Goal: Transaction & Acquisition: Obtain resource

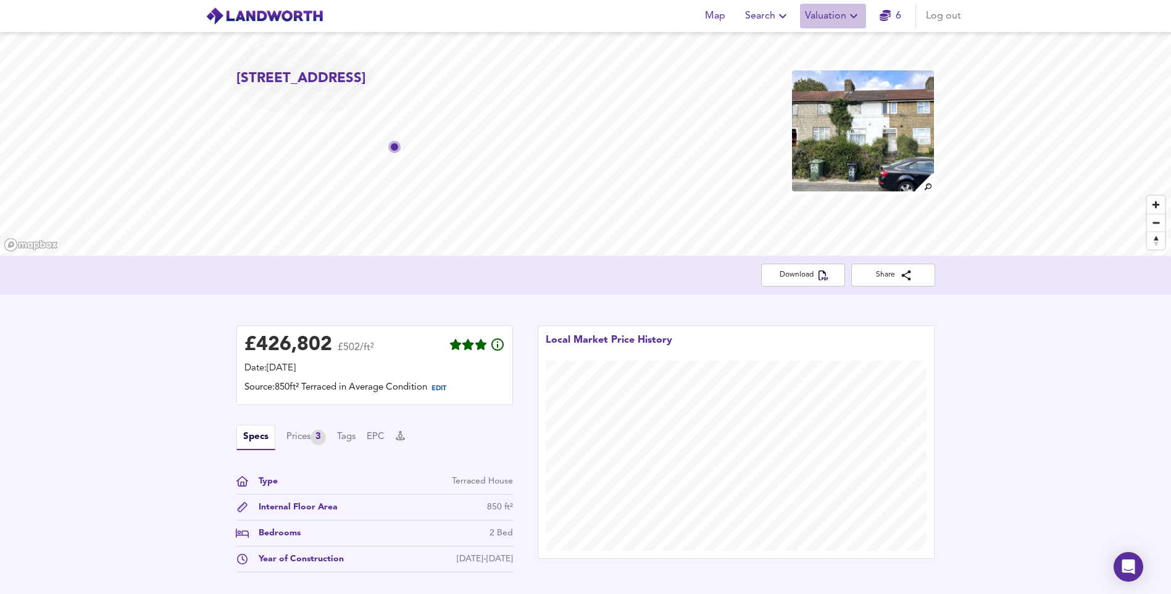
click at [842, 17] on span "Valuation" at bounding box center [833, 15] width 56 height 17
drag, startPoint x: 837, startPoint y: 40, endPoint x: 670, endPoint y: 590, distance: 574.7
click at [837, 40] on li "New Valuation Report" at bounding box center [833, 44] width 148 height 22
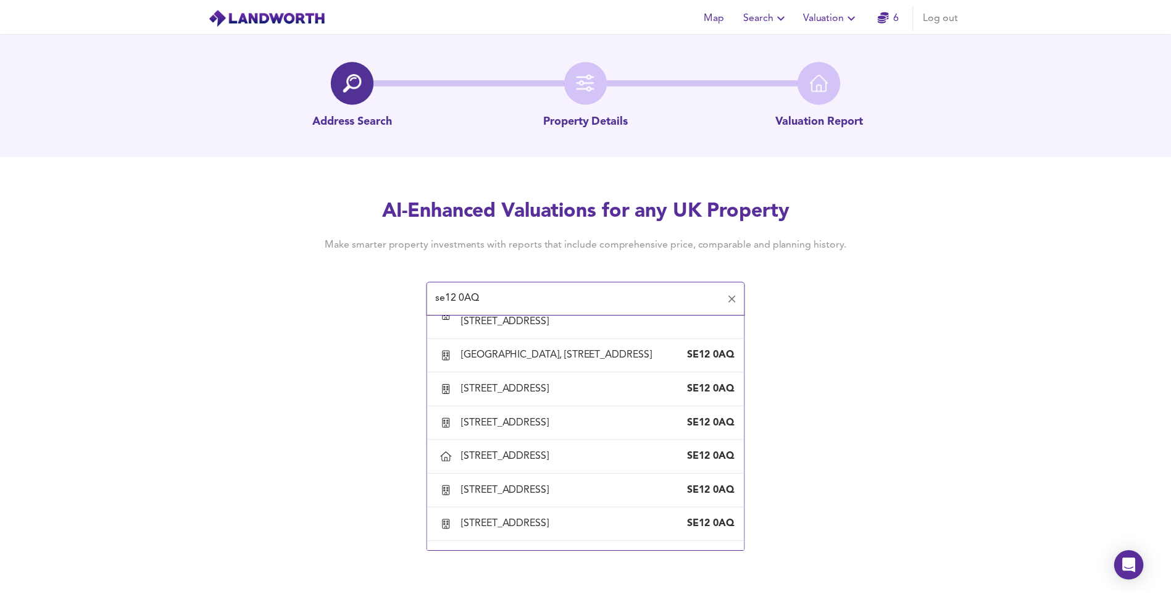
scroll to position [864, 0]
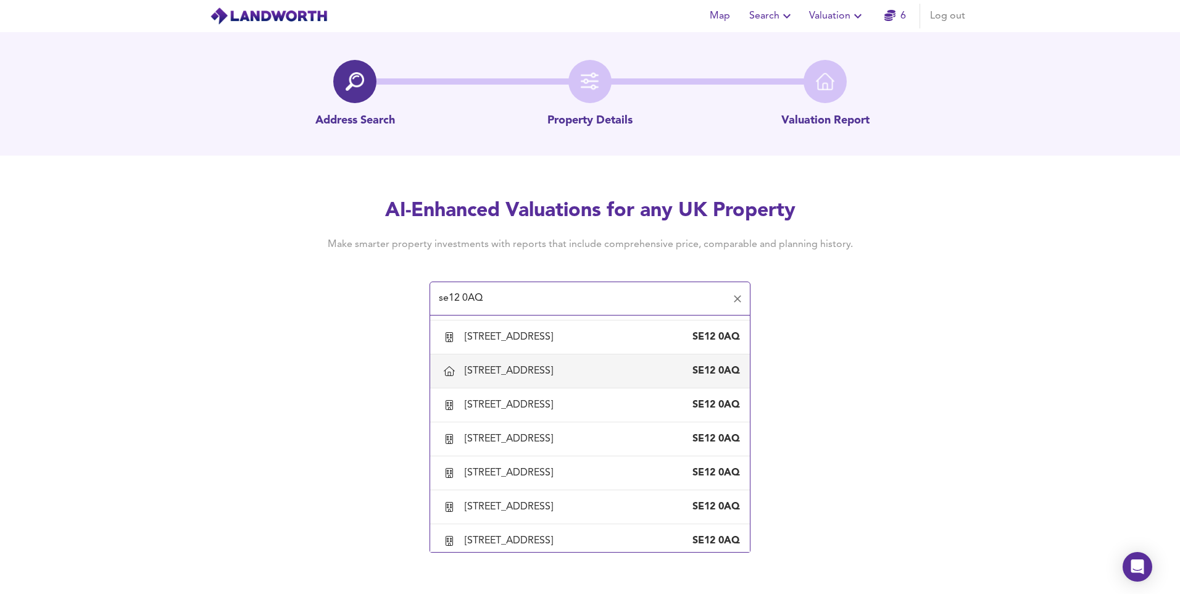
click at [525, 378] on div "[STREET_ADDRESS]" at bounding box center [511, 371] width 93 height 14
type input "[STREET_ADDRESS]"
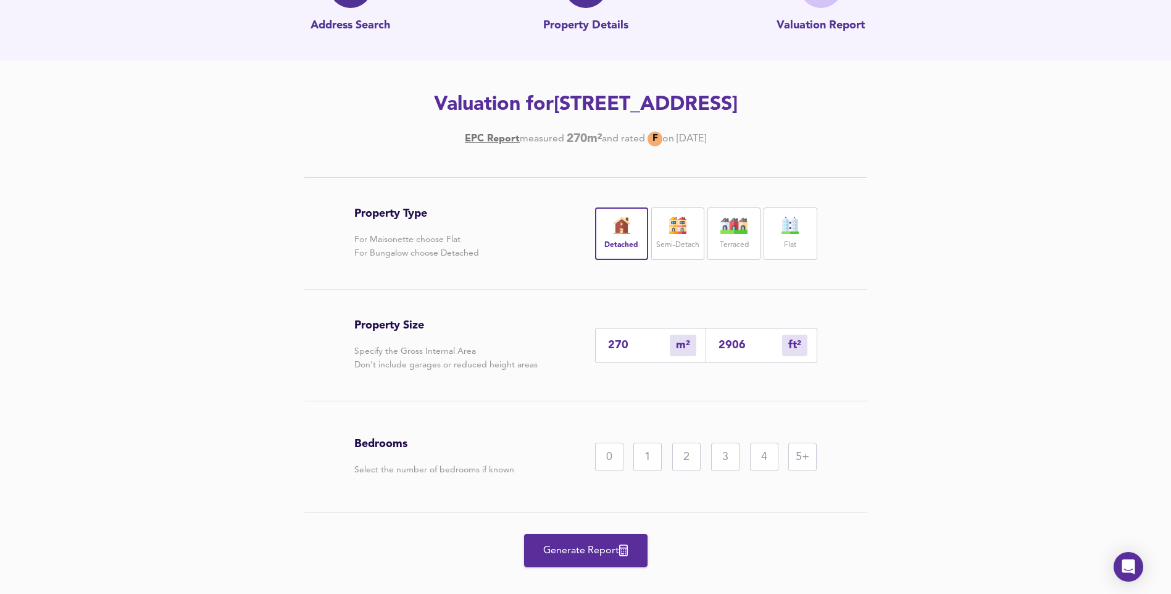
scroll to position [114, 0]
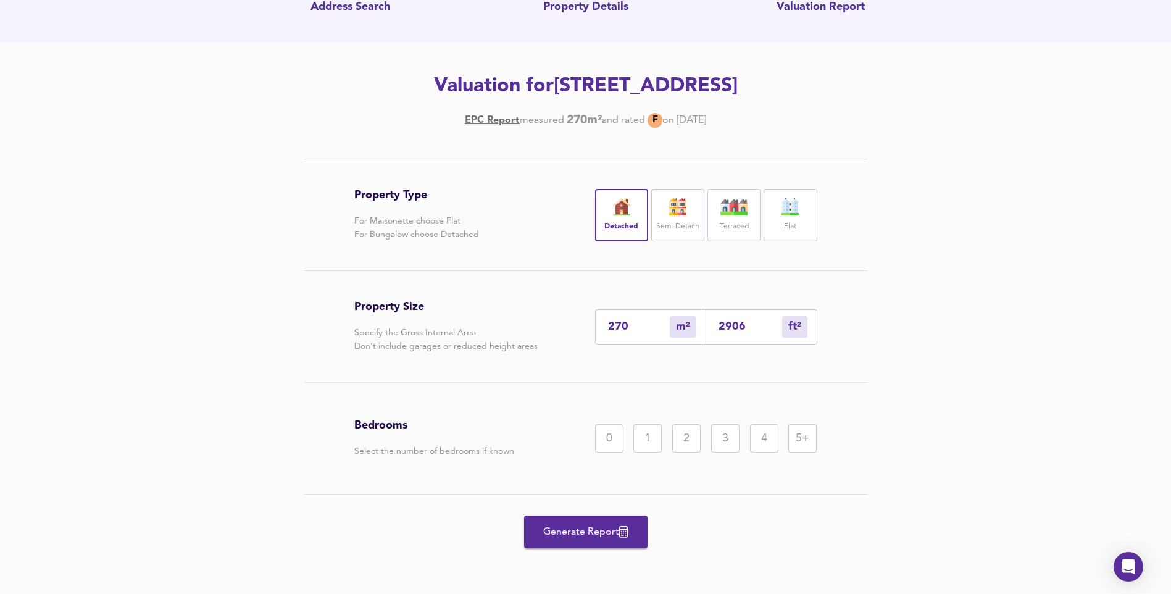
click at [765, 443] on div "4" at bounding box center [764, 438] width 28 height 28
click at [607, 536] on span "Generate Report" at bounding box center [585, 531] width 99 height 17
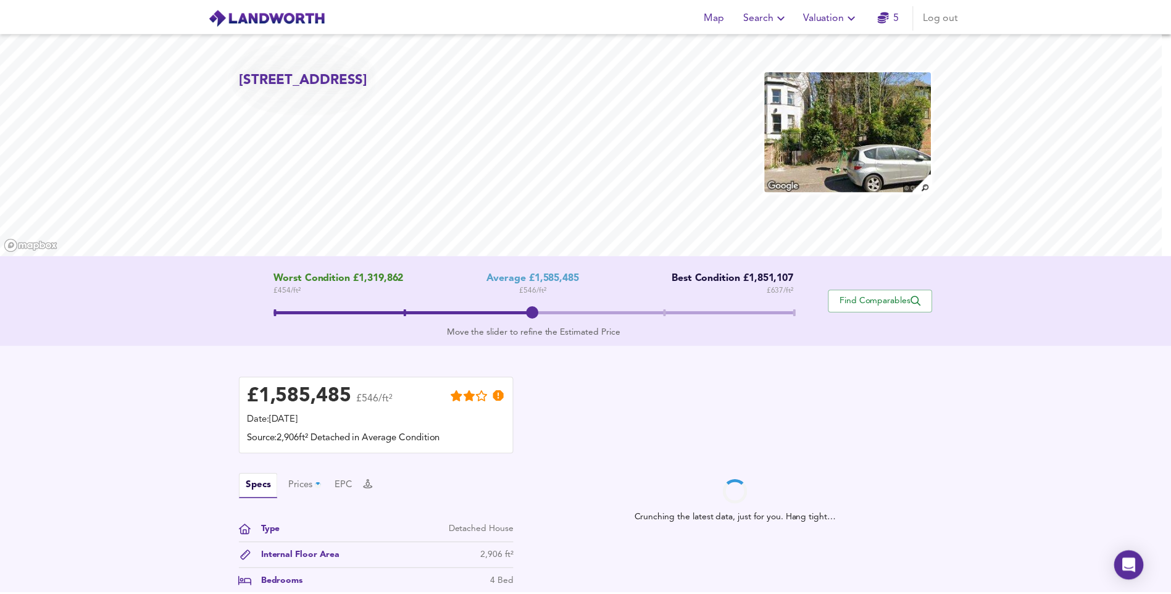
scroll to position [198, 0]
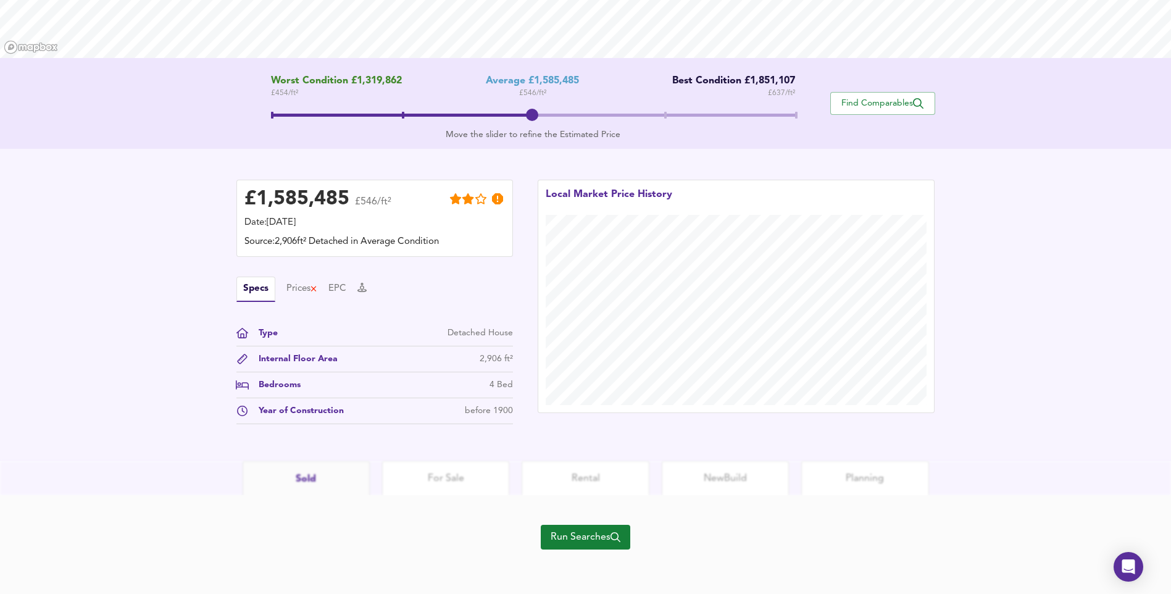
click at [608, 542] on span "Run Searches" at bounding box center [586, 536] width 70 height 17
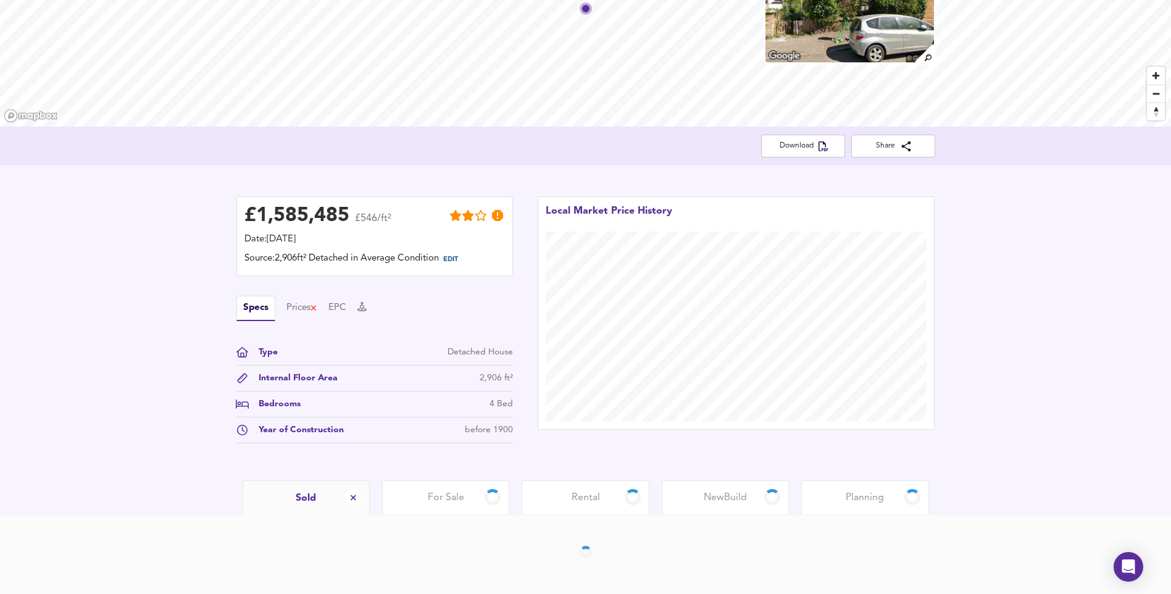
scroll to position [173, 0]
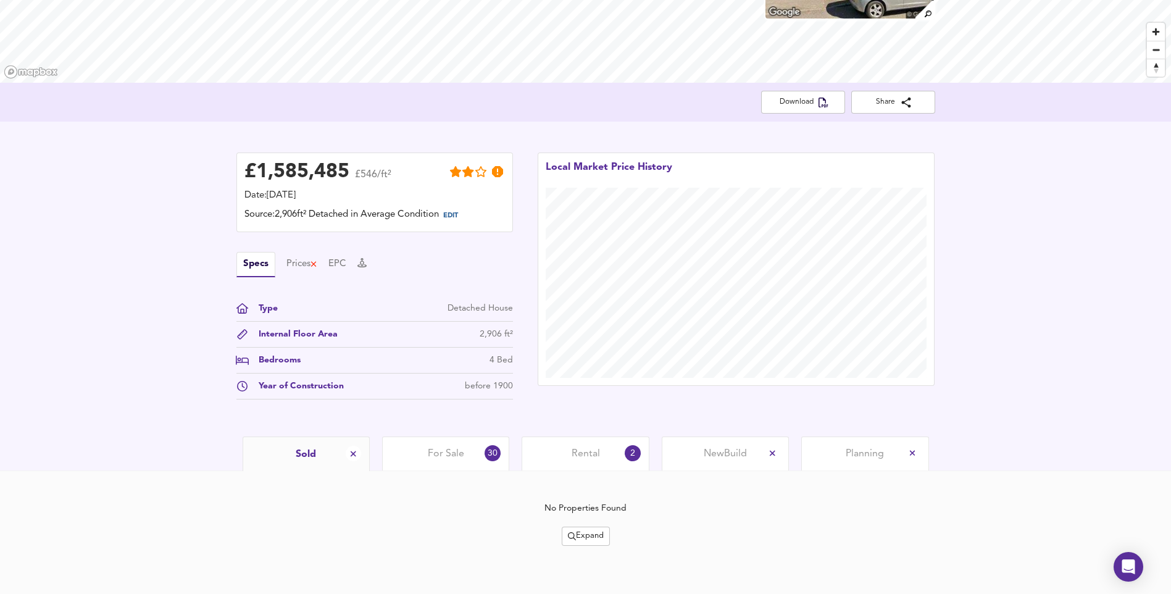
click at [459, 451] on span "For Sale" at bounding box center [446, 454] width 36 height 14
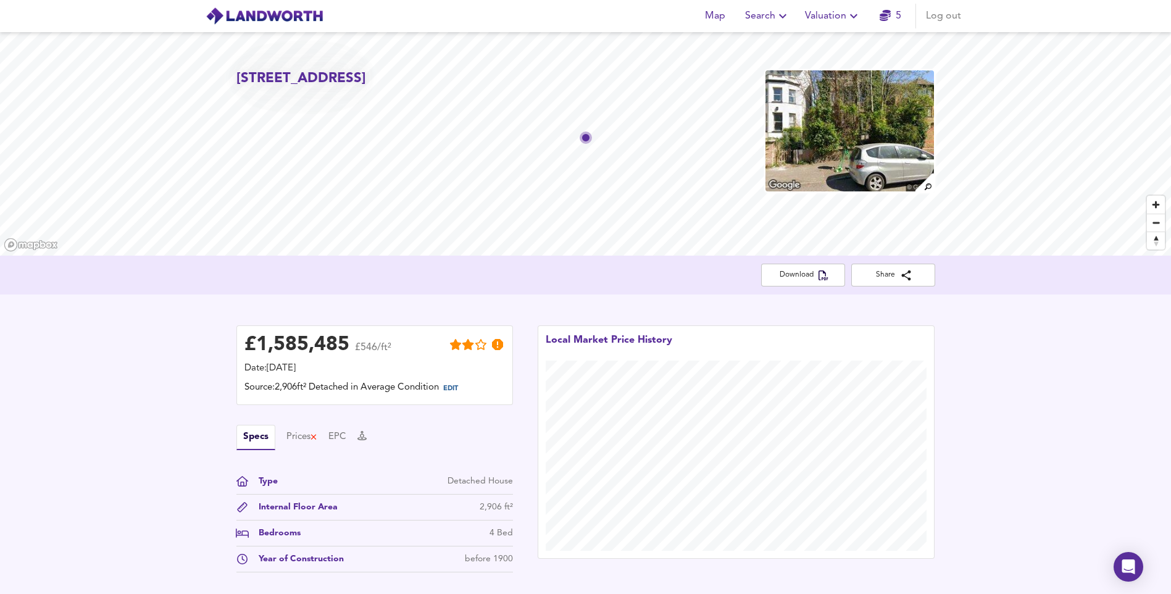
click at [827, 14] on span "Valuation" at bounding box center [833, 15] width 56 height 17
click at [819, 36] on li "New Valuation Report" at bounding box center [833, 44] width 148 height 22
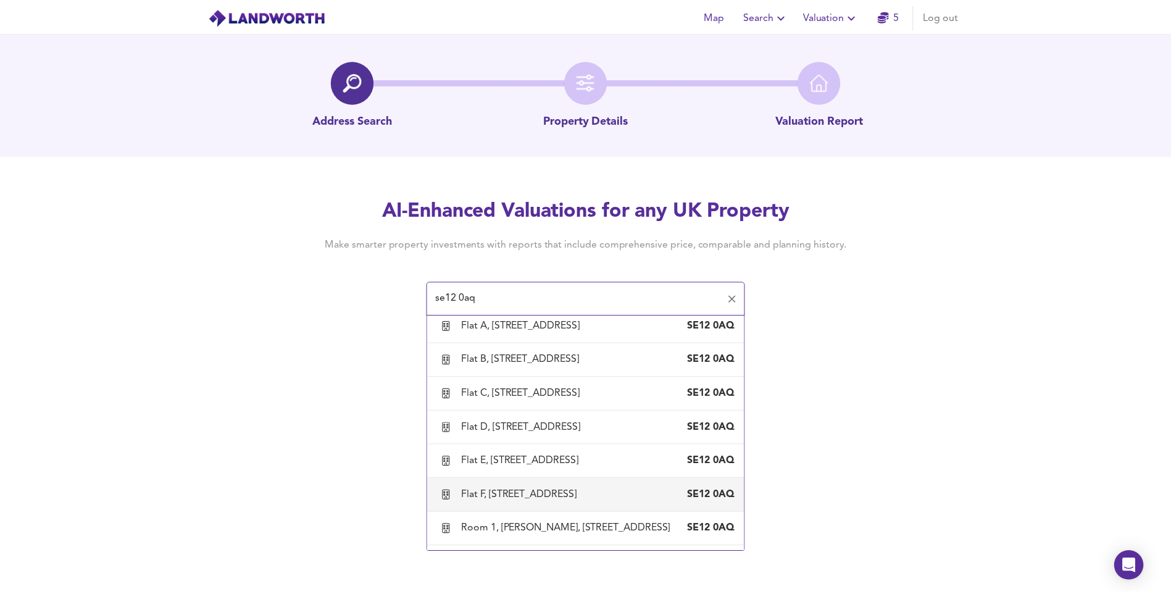
scroll to position [62, 0]
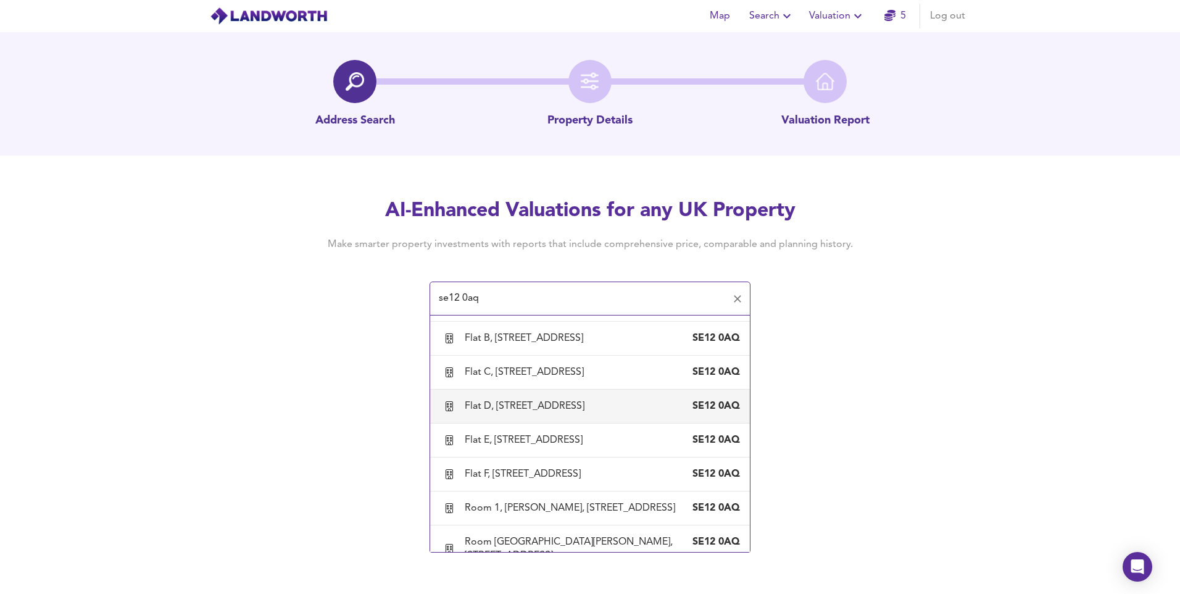
click at [532, 400] on div "Flat D, [STREET_ADDRESS]" at bounding box center [527, 406] width 125 height 14
type input "Flat D, [STREET_ADDRESS]"
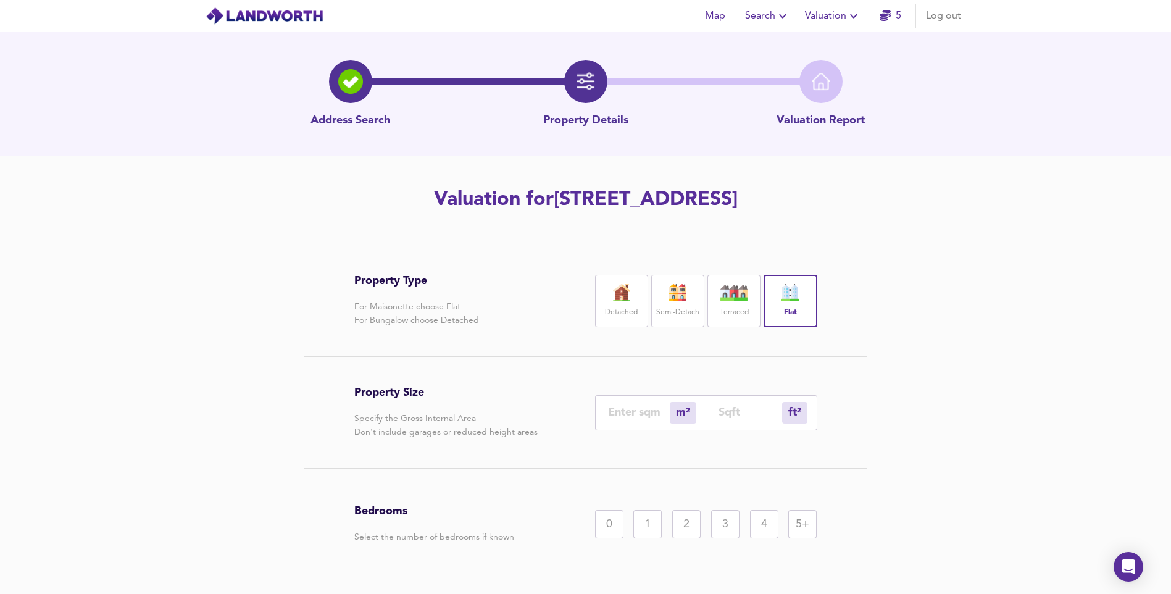
click at [660, 409] on input "number" at bounding box center [639, 412] width 62 height 13
type input "5"
type input "54"
type input "50"
type input "538"
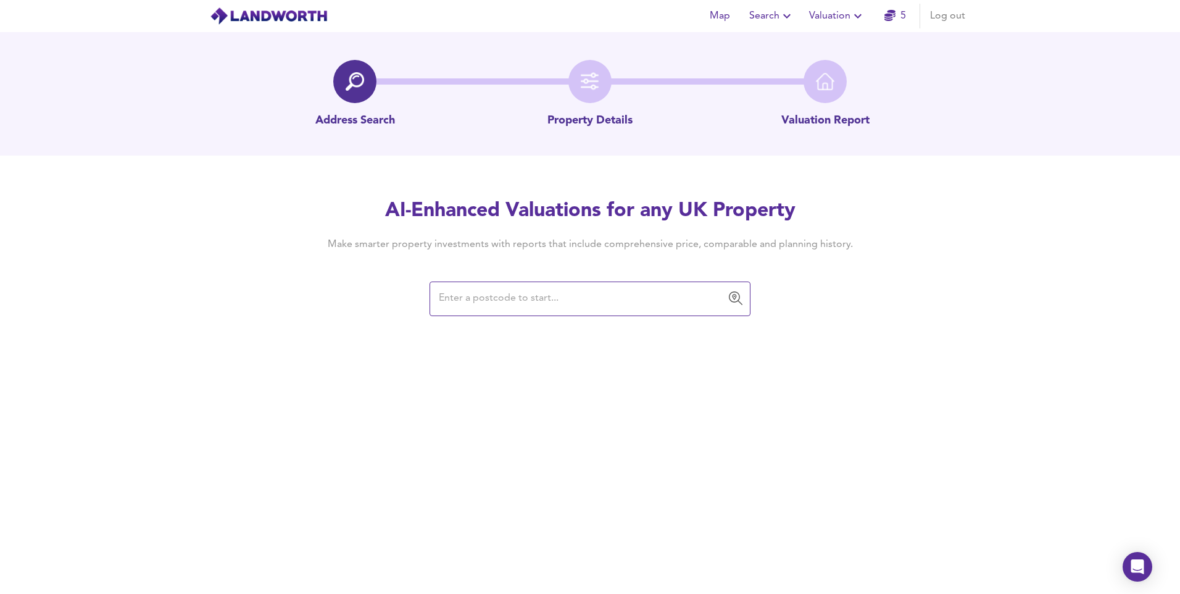
click at [462, 292] on input "text" at bounding box center [580, 298] width 291 height 23
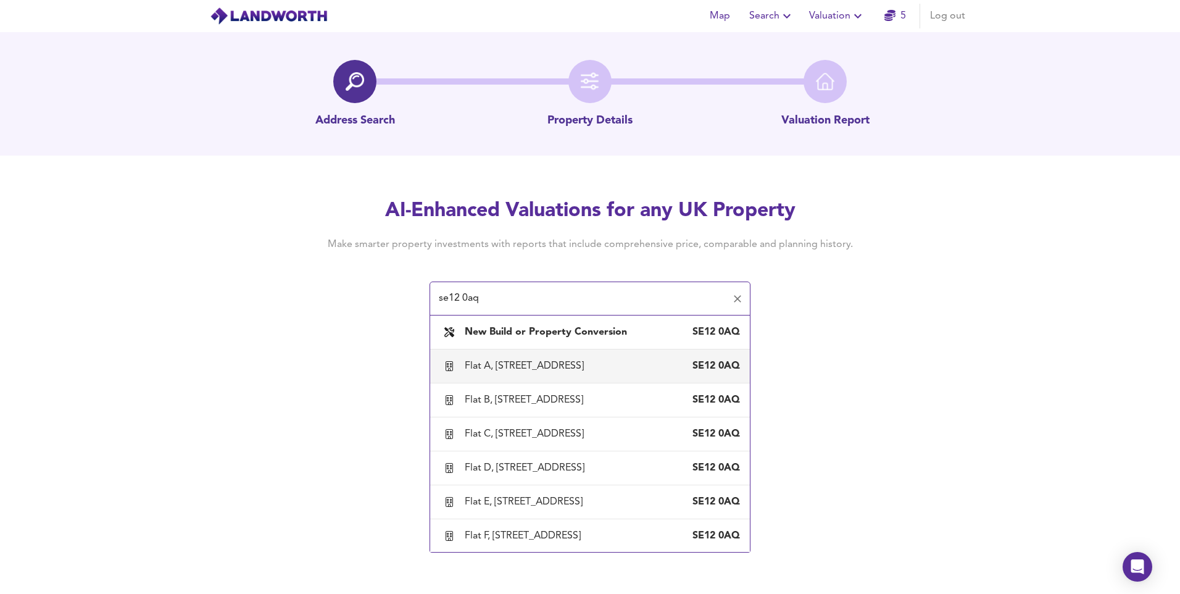
click at [589, 365] on div "Flat A, [STREET_ADDRESS]" at bounding box center [527, 366] width 124 height 14
type input "Flat A, [STREET_ADDRESS]"
click at [543, 406] on div "Flat B, [STREET_ADDRESS]" at bounding box center [526, 400] width 123 height 14
type input "Flat B, [STREET_ADDRESS]"
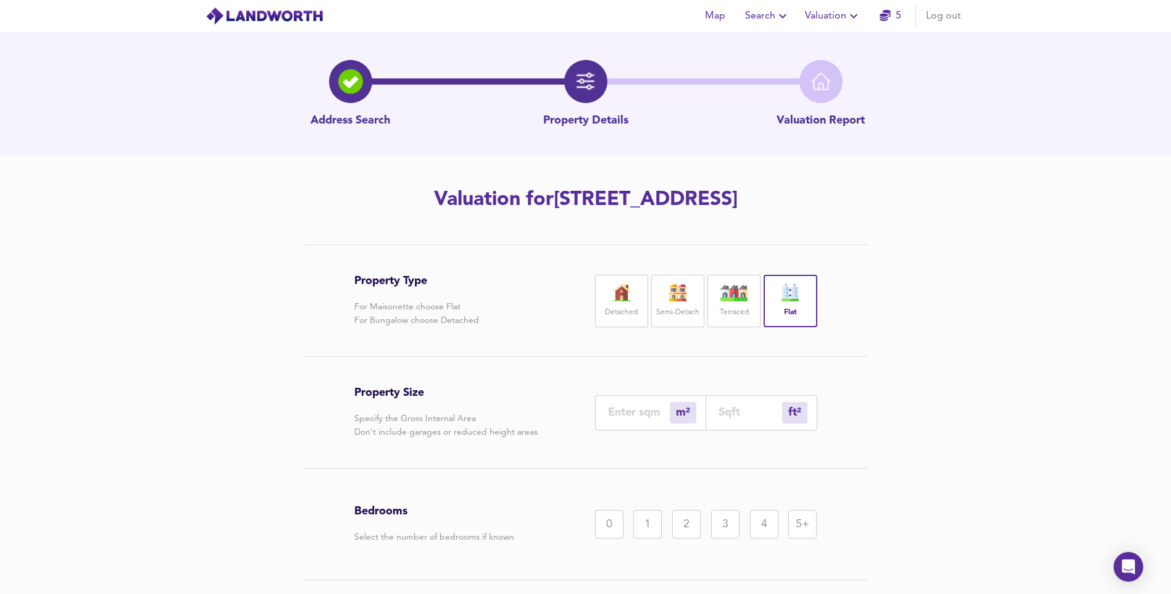
click at [627, 410] on input "number" at bounding box center [639, 412] width 62 height 13
type input "4"
type input "43"
type input "40"
type input "431"
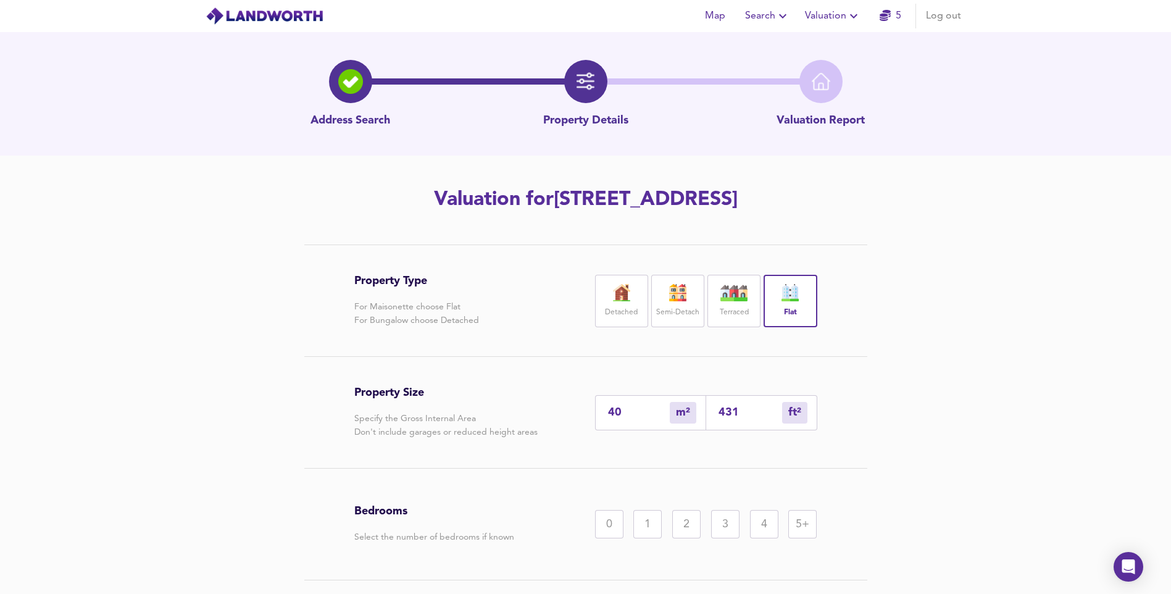
type input "40"
click at [657, 536] on div "1" at bounding box center [647, 524] width 28 height 28
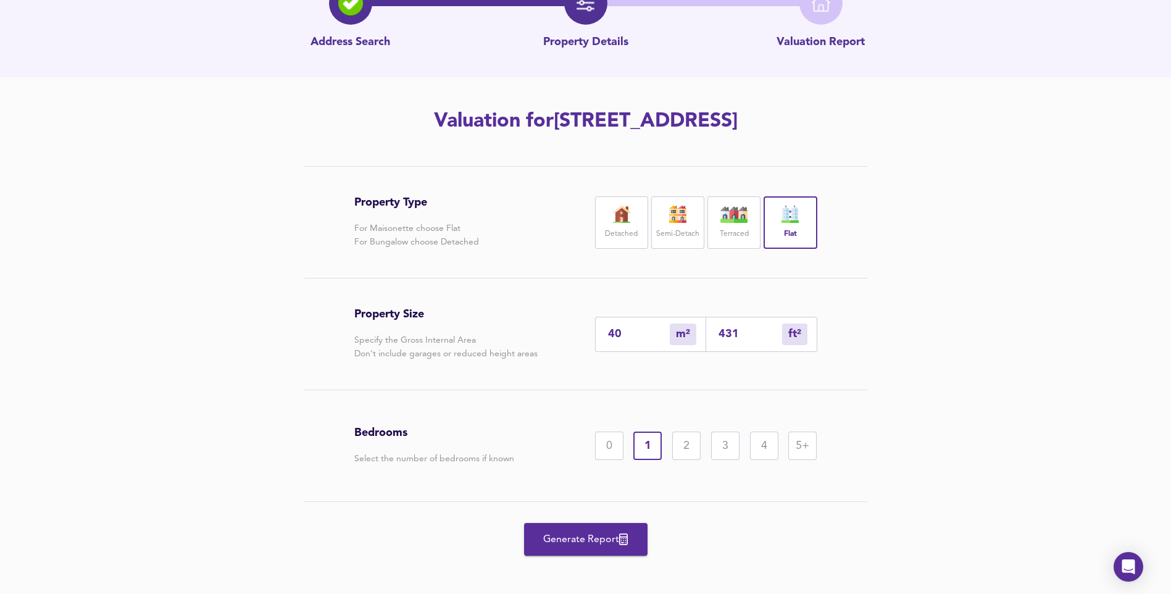
scroll to position [86, 0]
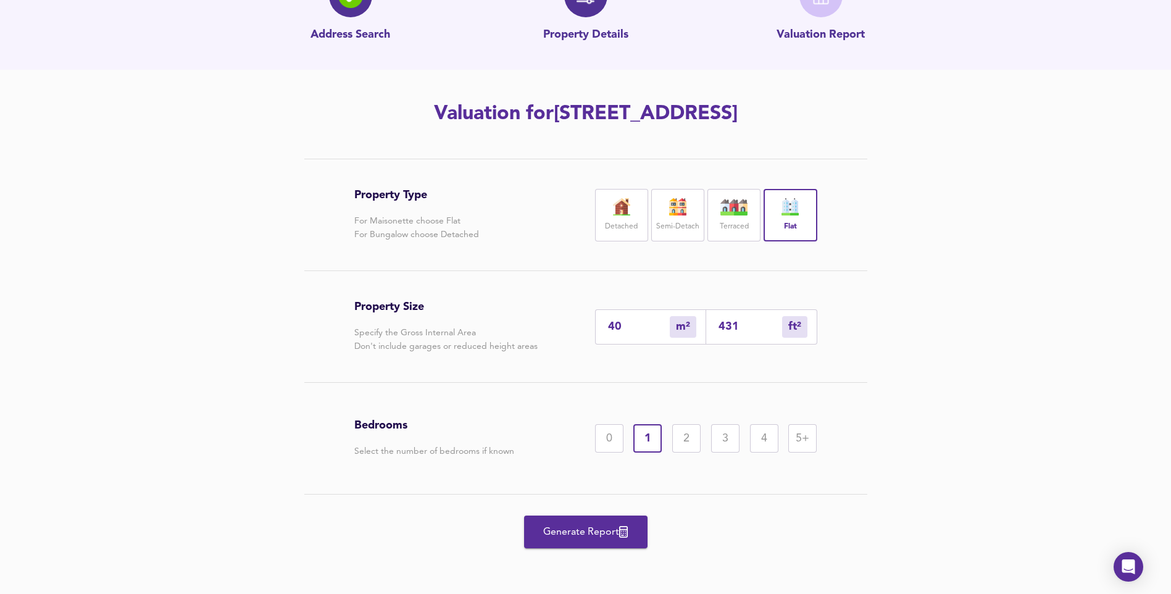
click at [589, 523] on span "Generate Report" at bounding box center [585, 531] width 99 height 17
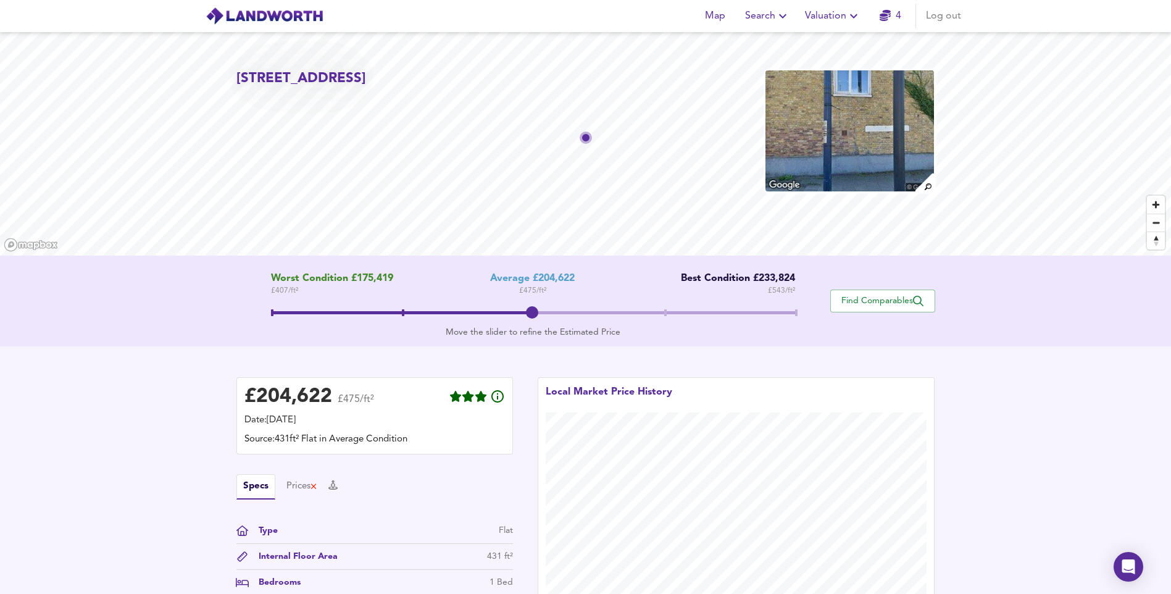
scroll to position [180, 0]
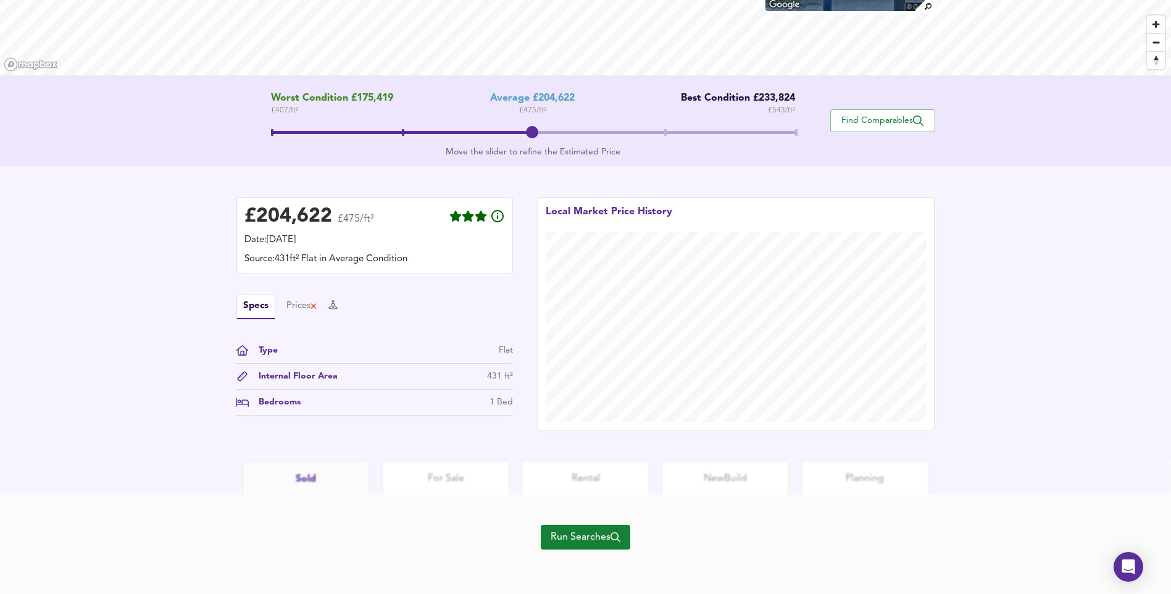
click at [606, 535] on span "Run Searches" at bounding box center [586, 536] width 70 height 17
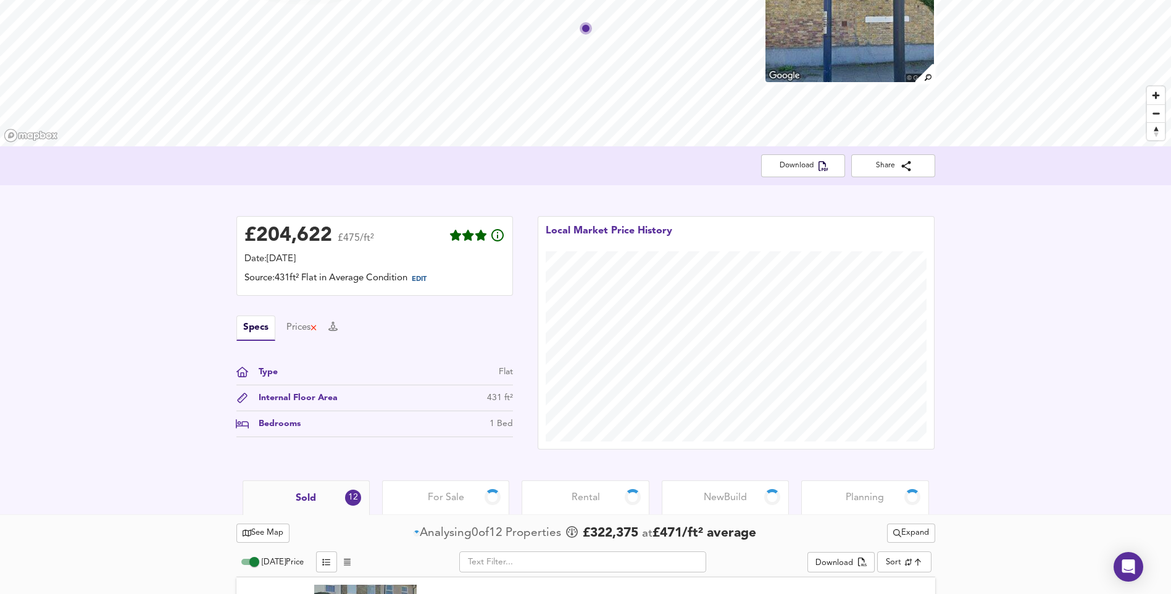
scroll to position [180, 0]
